Goal: Transaction & Acquisition: Purchase product/service

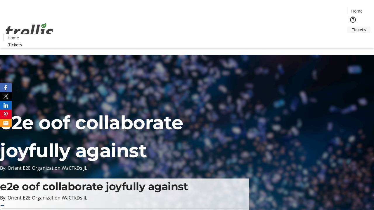
click at [352, 27] on span "Tickets" at bounding box center [359, 30] width 14 height 6
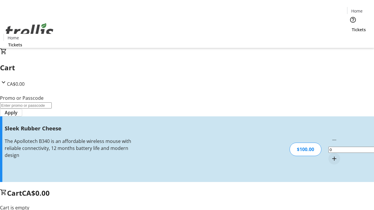
click at [331, 155] on mat-icon "Increment by one" at bounding box center [334, 158] width 7 height 7
type input "1"
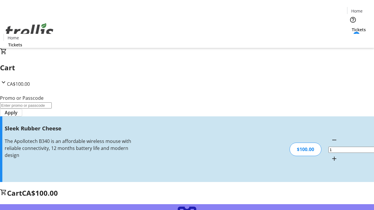
type input "FREE"
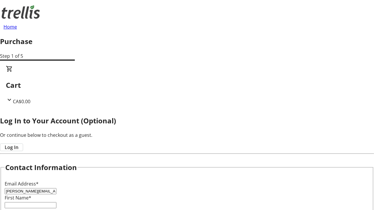
type input "[PERSON_NAME][EMAIL_ADDRESS][DOMAIN_NAME]"
type input "[PERSON_NAME]"
type input "[GEOGRAPHIC_DATA]"
